Goal: Information Seeking & Learning: Learn about a topic

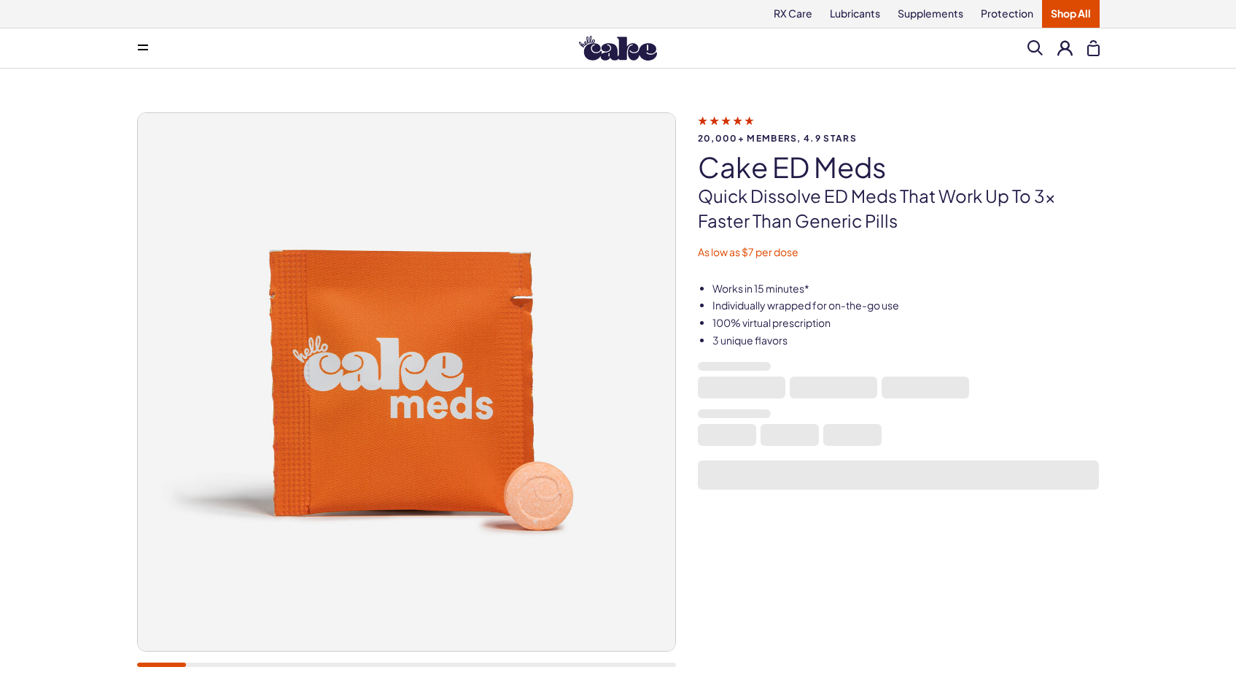
click at [617, 59] on img at bounding box center [618, 48] width 78 height 25
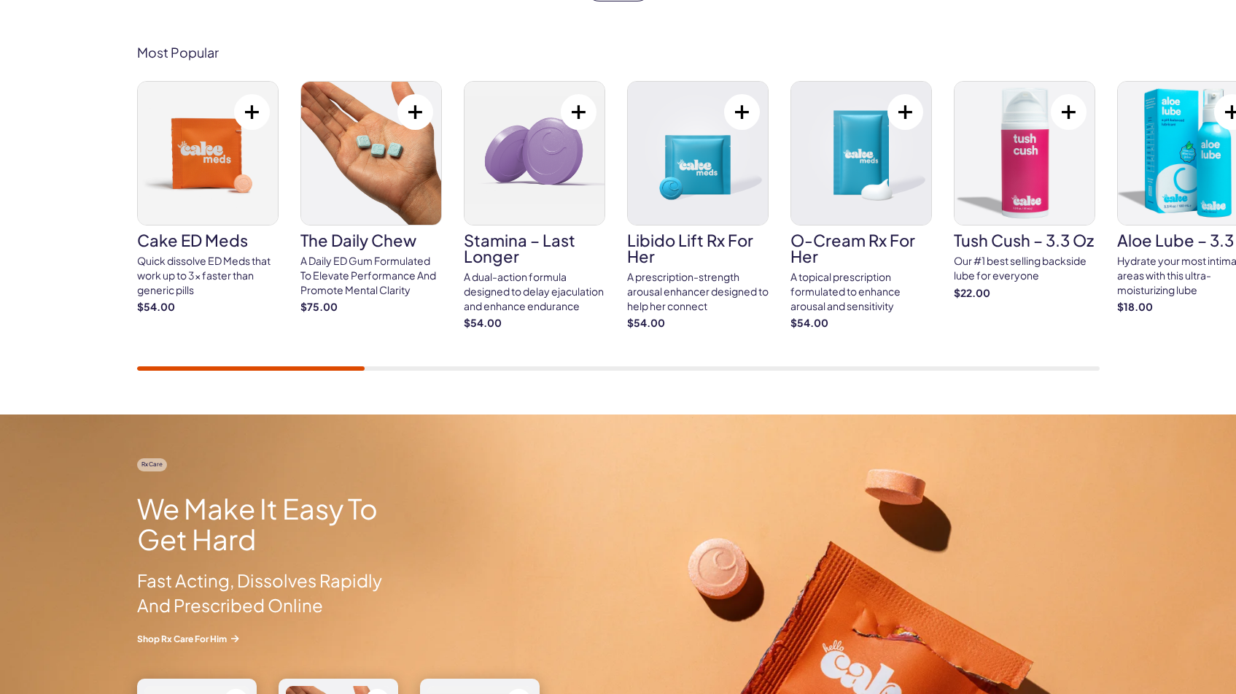
scroll to position [864, 0]
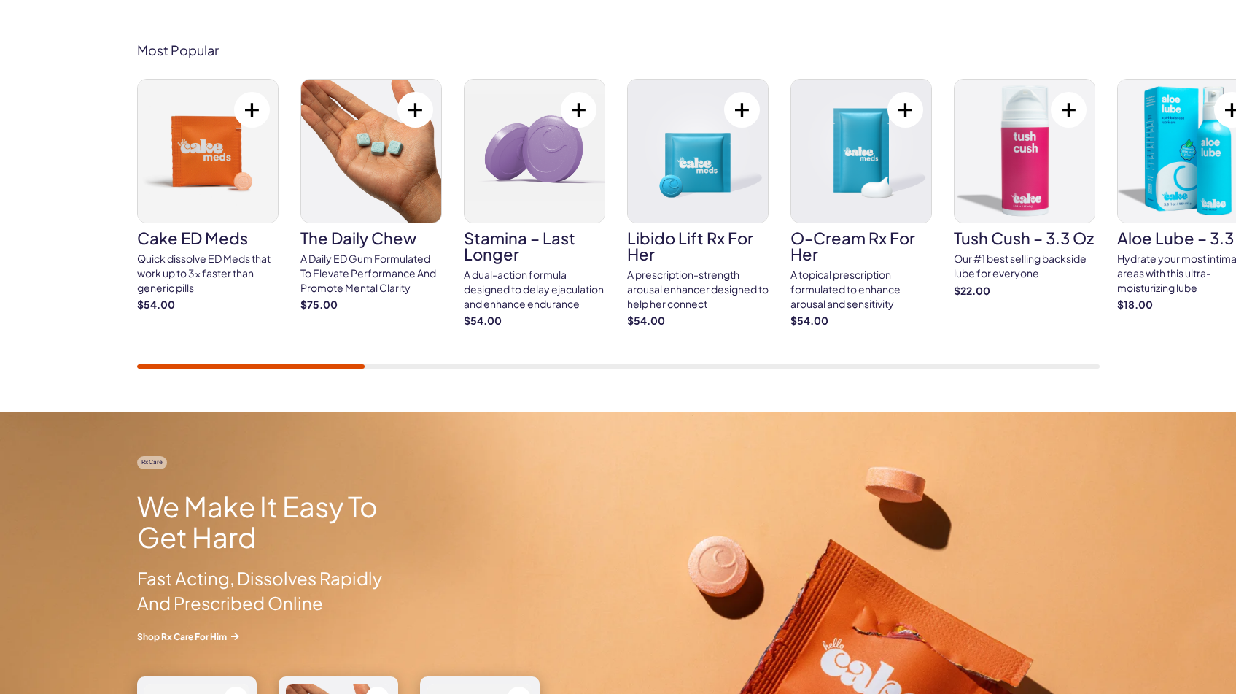
click at [209, 211] on img at bounding box center [208, 151] width 140 height 143
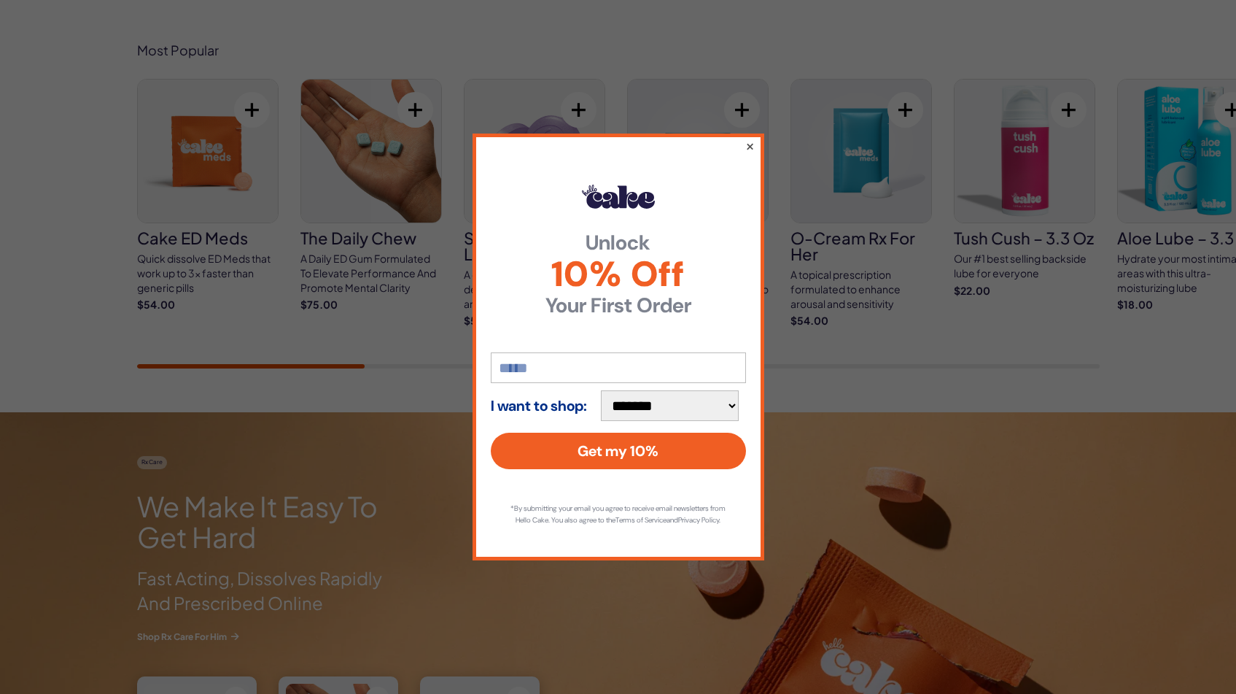
click at [748, 143] on button "×" at bounding box center [749, 146] width 9 height 18
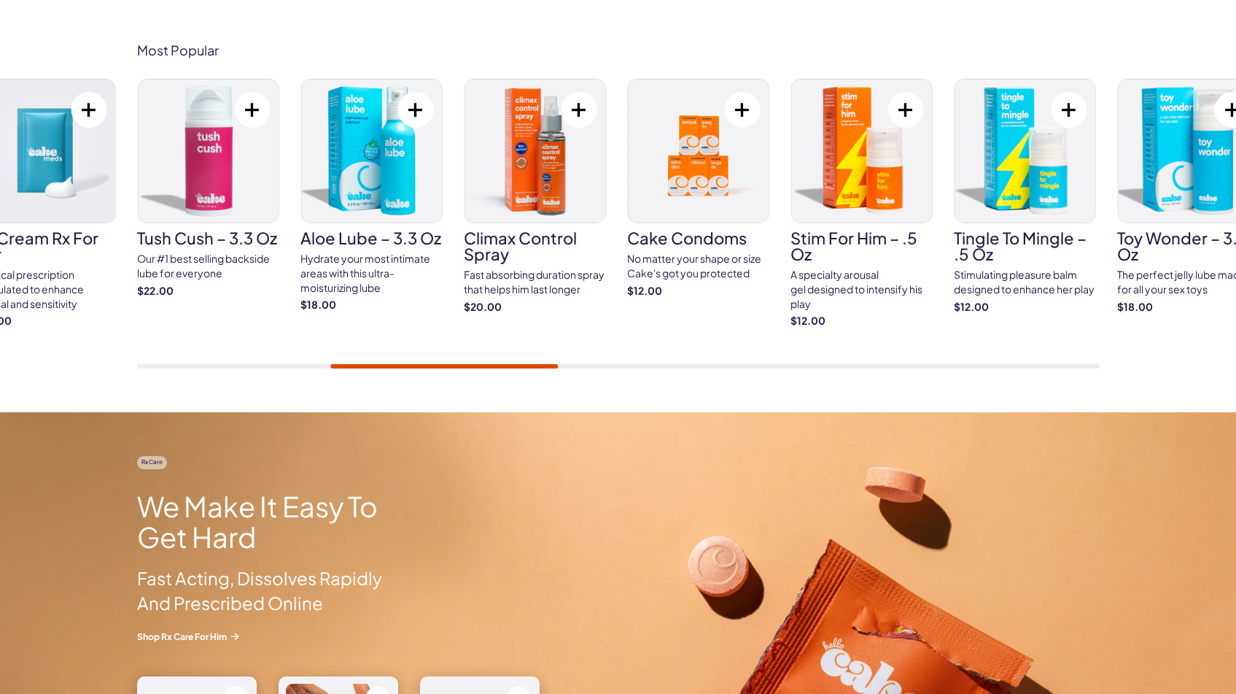
scroll to position [863, 0]
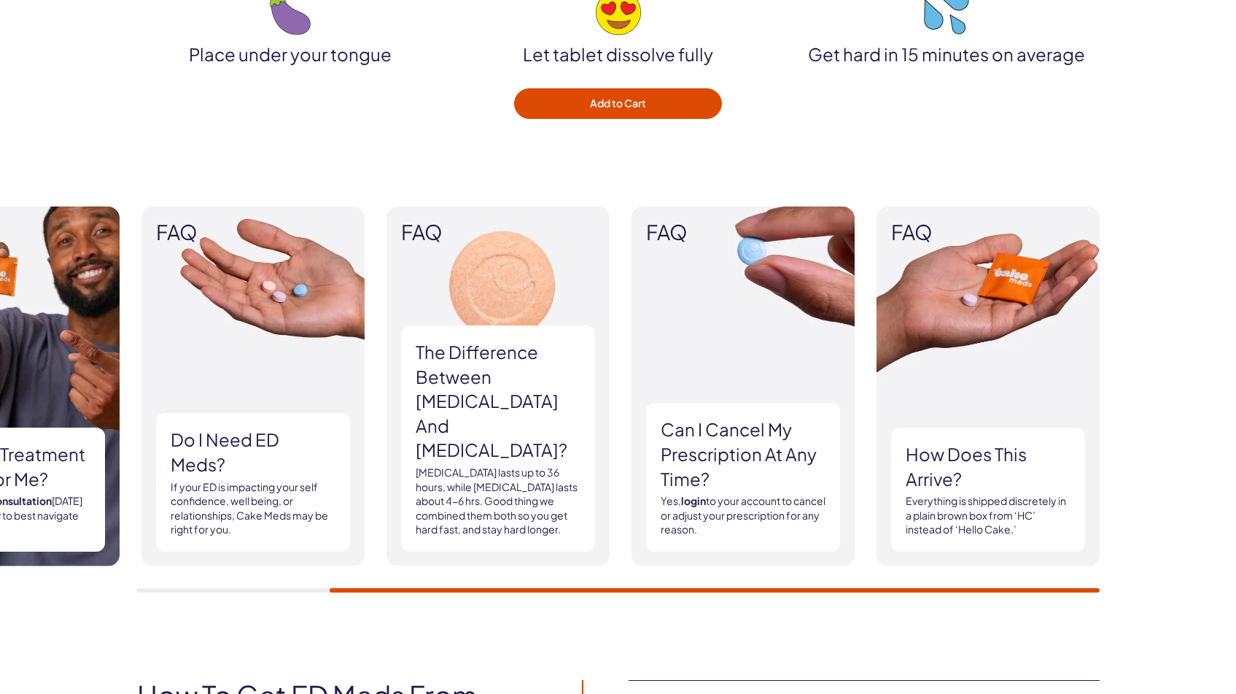
scroll to position [2034, 0]
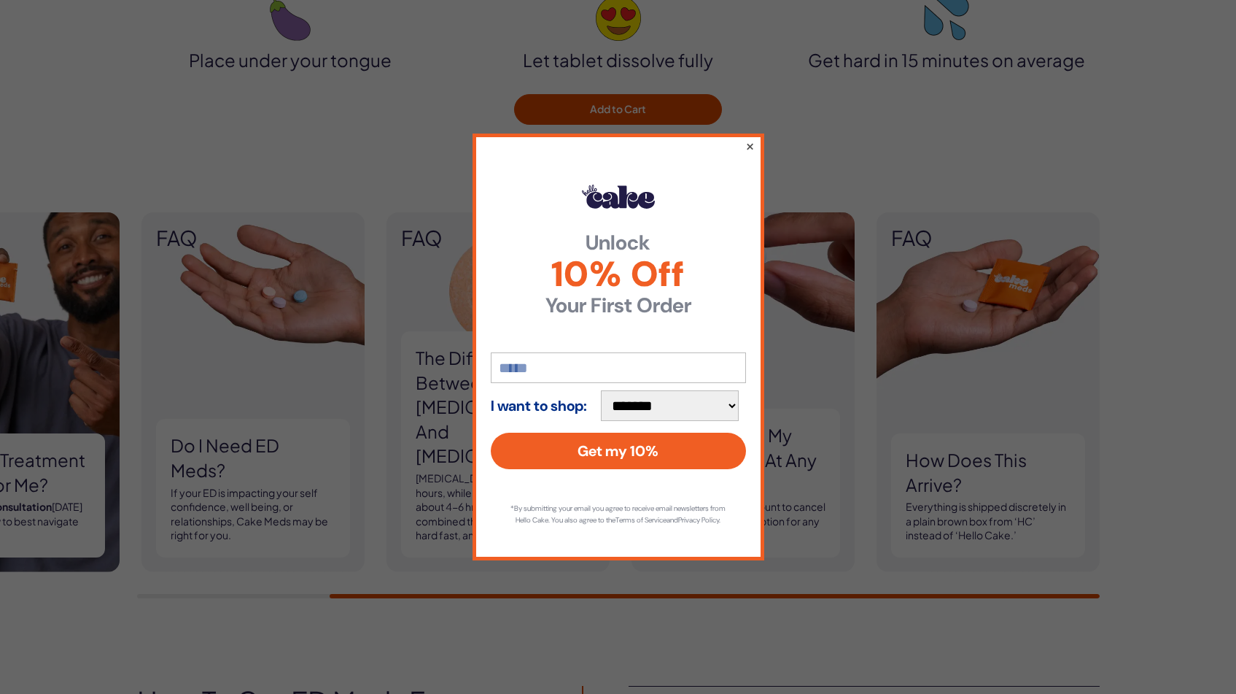
click at [747, 141] on button "×" at bounding box center [749, 146] width 9 height 18
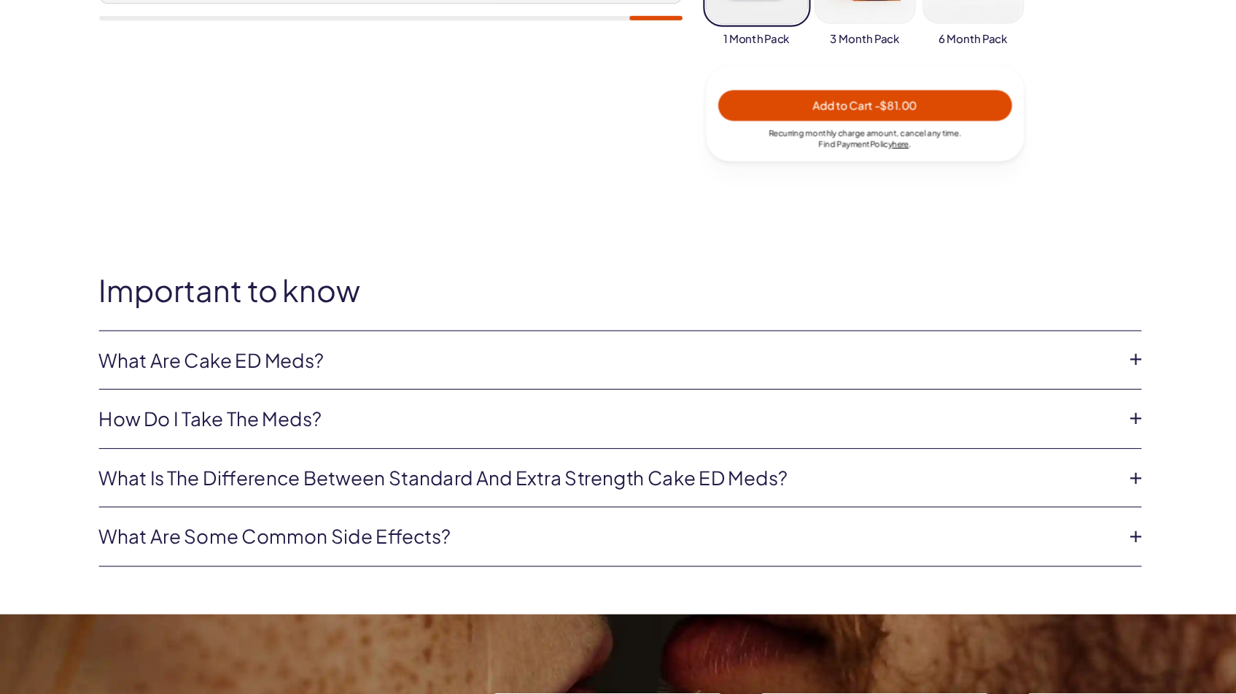
scroll to position [643, 0]
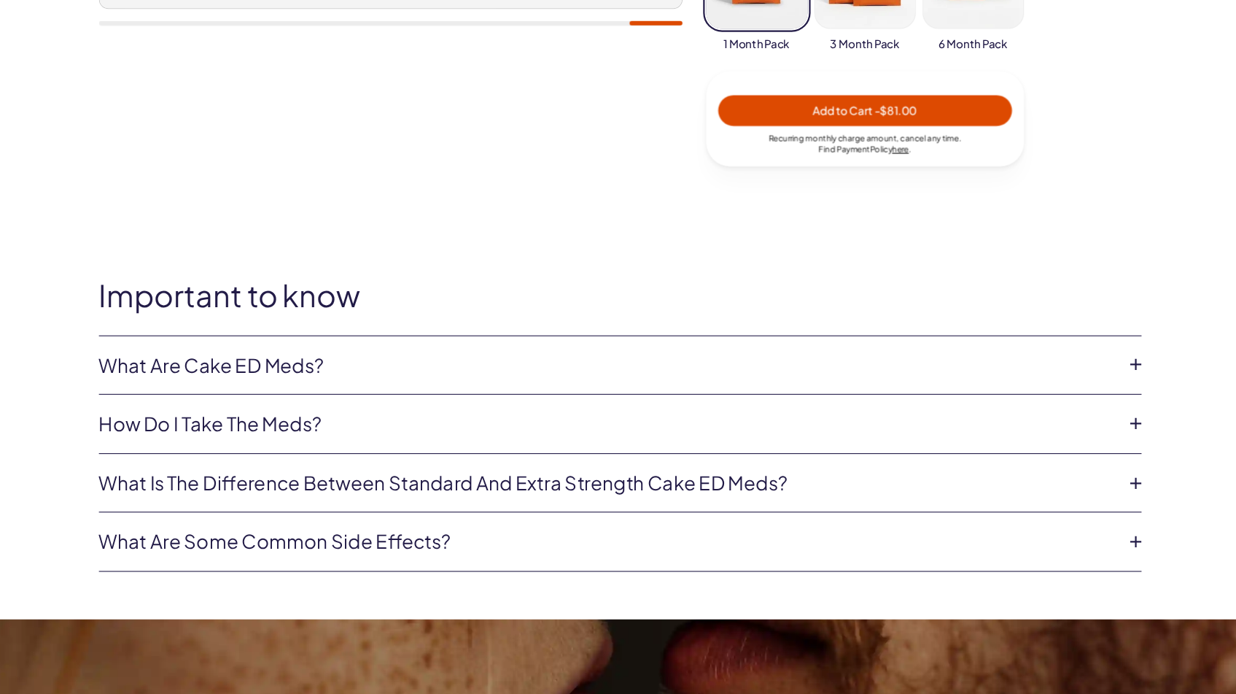
click at [306, 352] on li "What are Cake ED Meds? Cake ED Meds are a compounded medication* with high conc…" at bounding box center [618, 337] width 963 height 55
click at [303, 341] on link "What are Cake ED Meds?" at bounding box center [607, 337] width 940 height 25
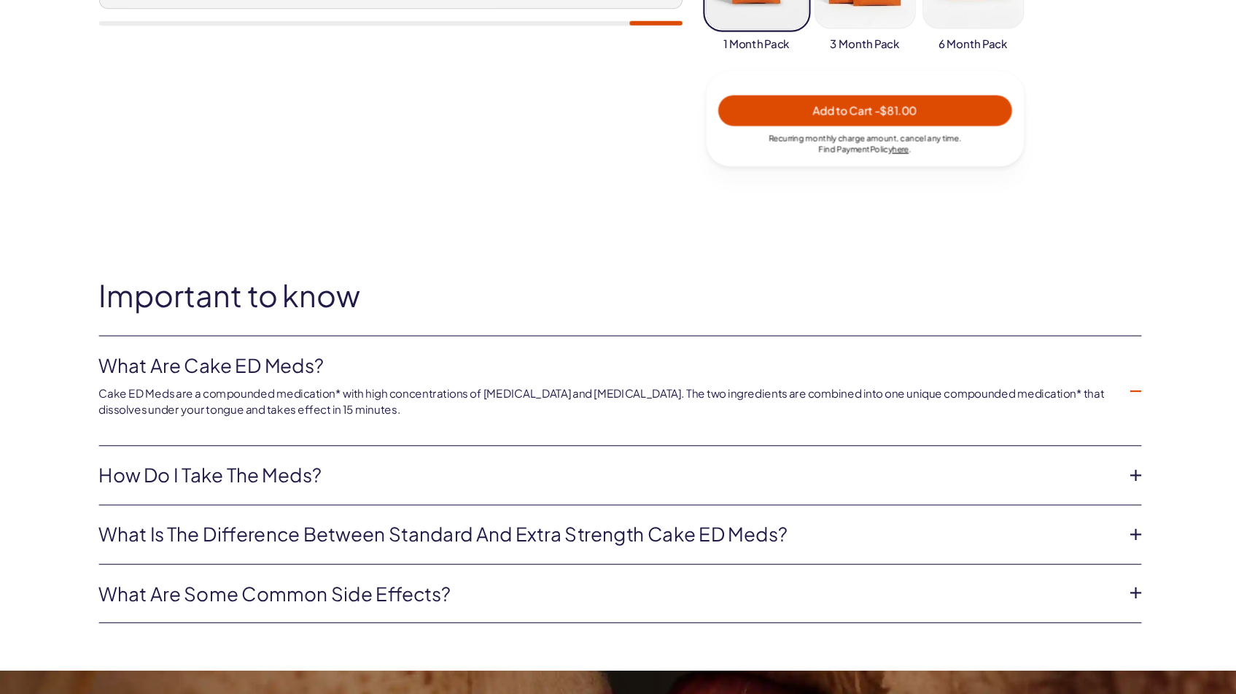
click at [280, 358] on p "Cake ED Meds are a compounded medication* with high concentrations of [MEDICAL_…" at bounding box center [607, 370] width 940 height 28
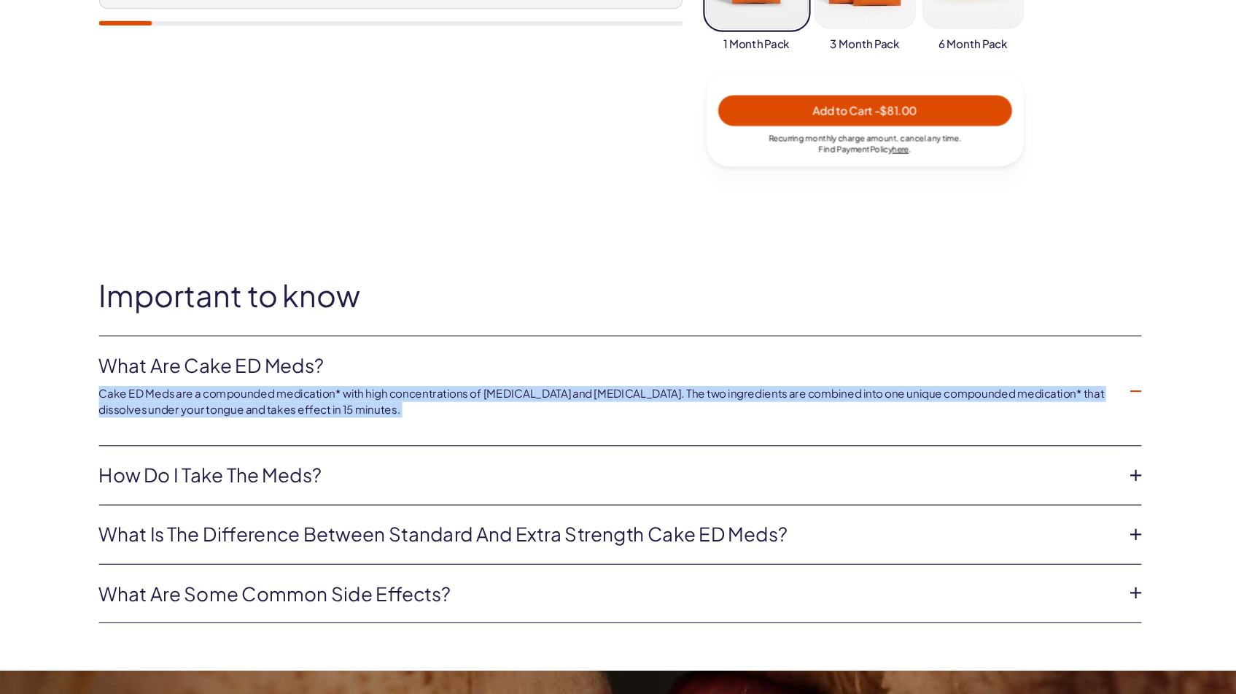
click at [280, 358] on p "Cake ED Meds are a compounded medication* with high concentrations of [MEDICAL_…" at bounding box center [607, 370] width 940 height 28
copy ul "Cake ED Meds are a compounded medication* with high concentrations of [MEDICAL_…"
